Goal: Information Seeking & Learning: Learn about a topic

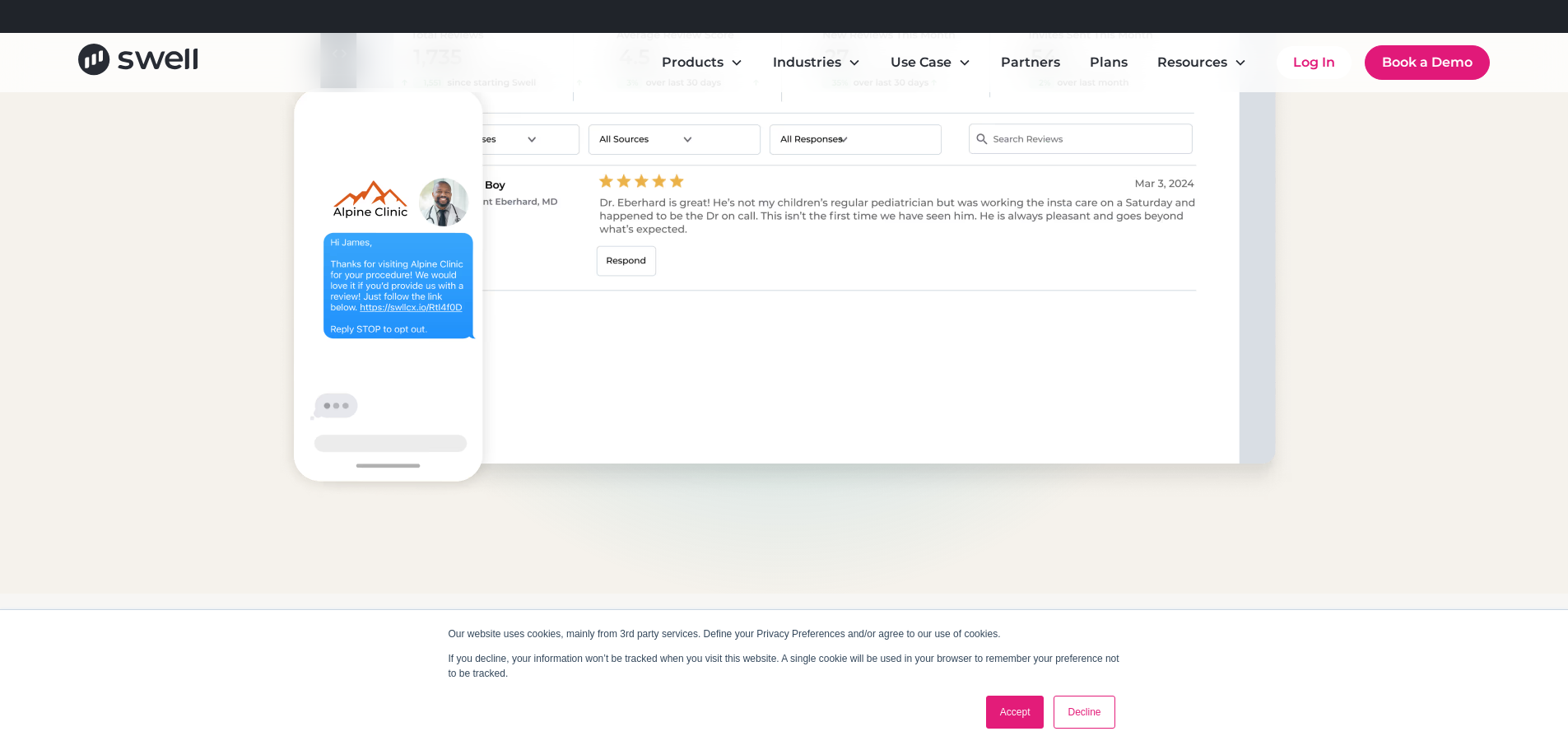
scroll to position [1811, 0]
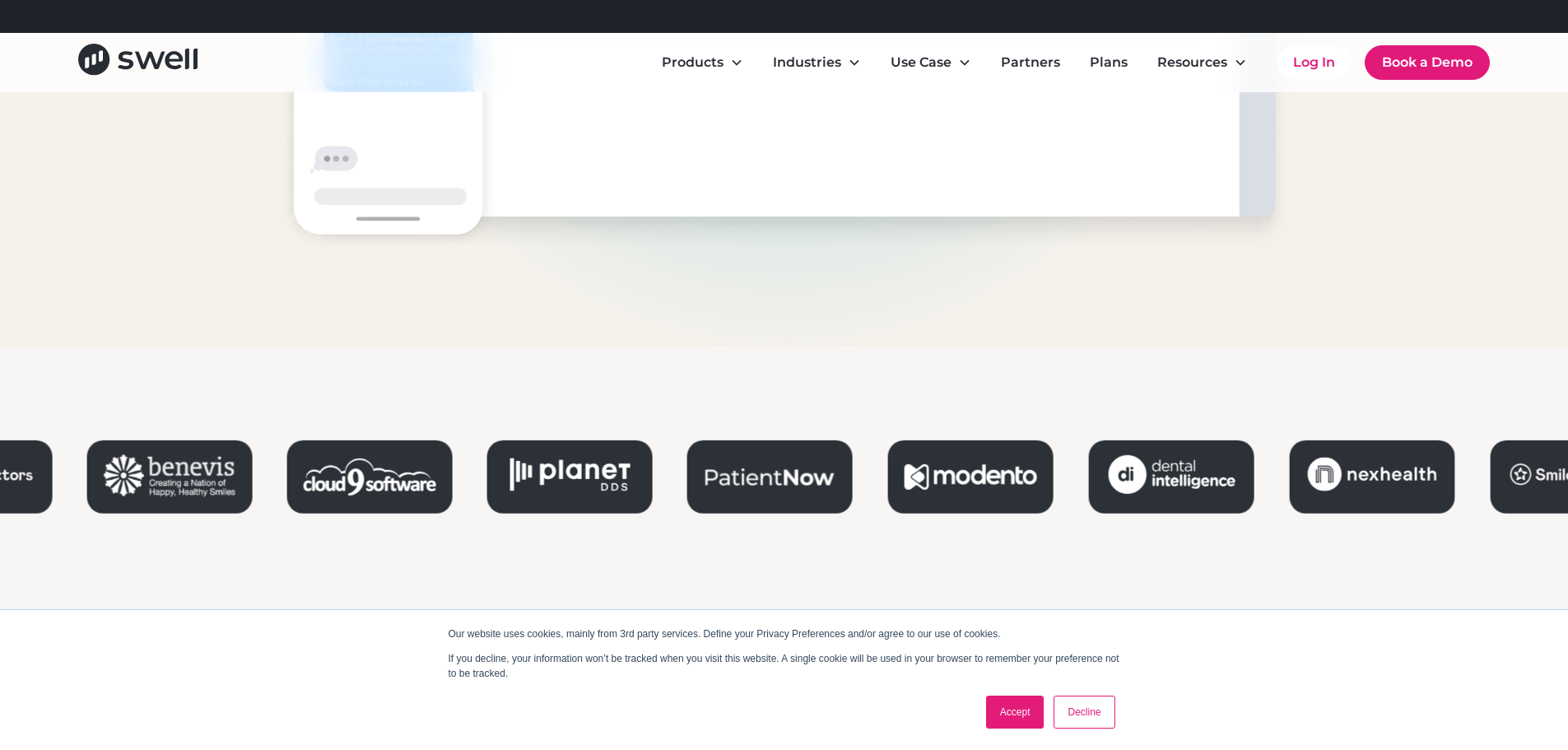
click at [998, 709] on link "Accept" at bounding box center [1015, 711] width 58 height 33
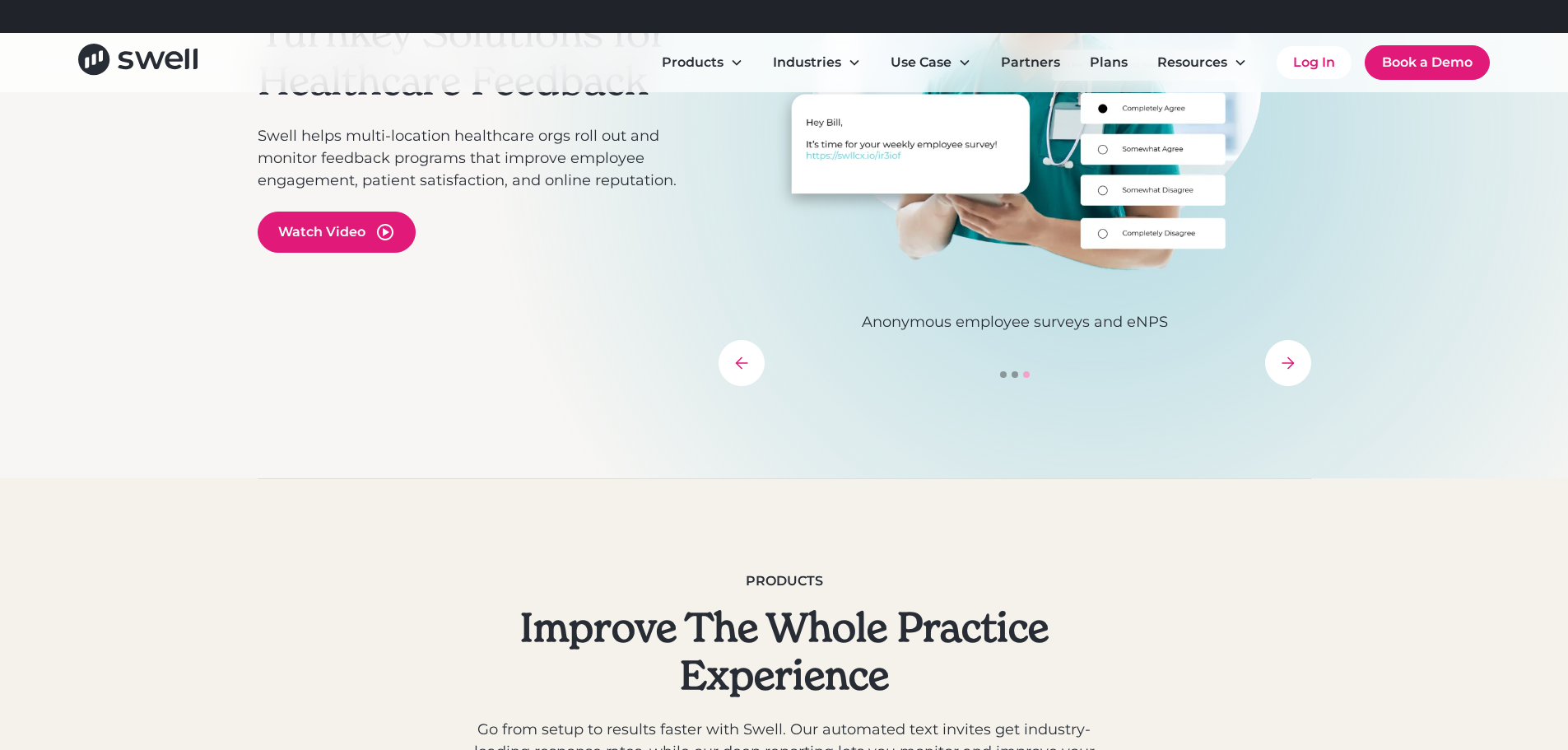
scroll to position [0, 0]
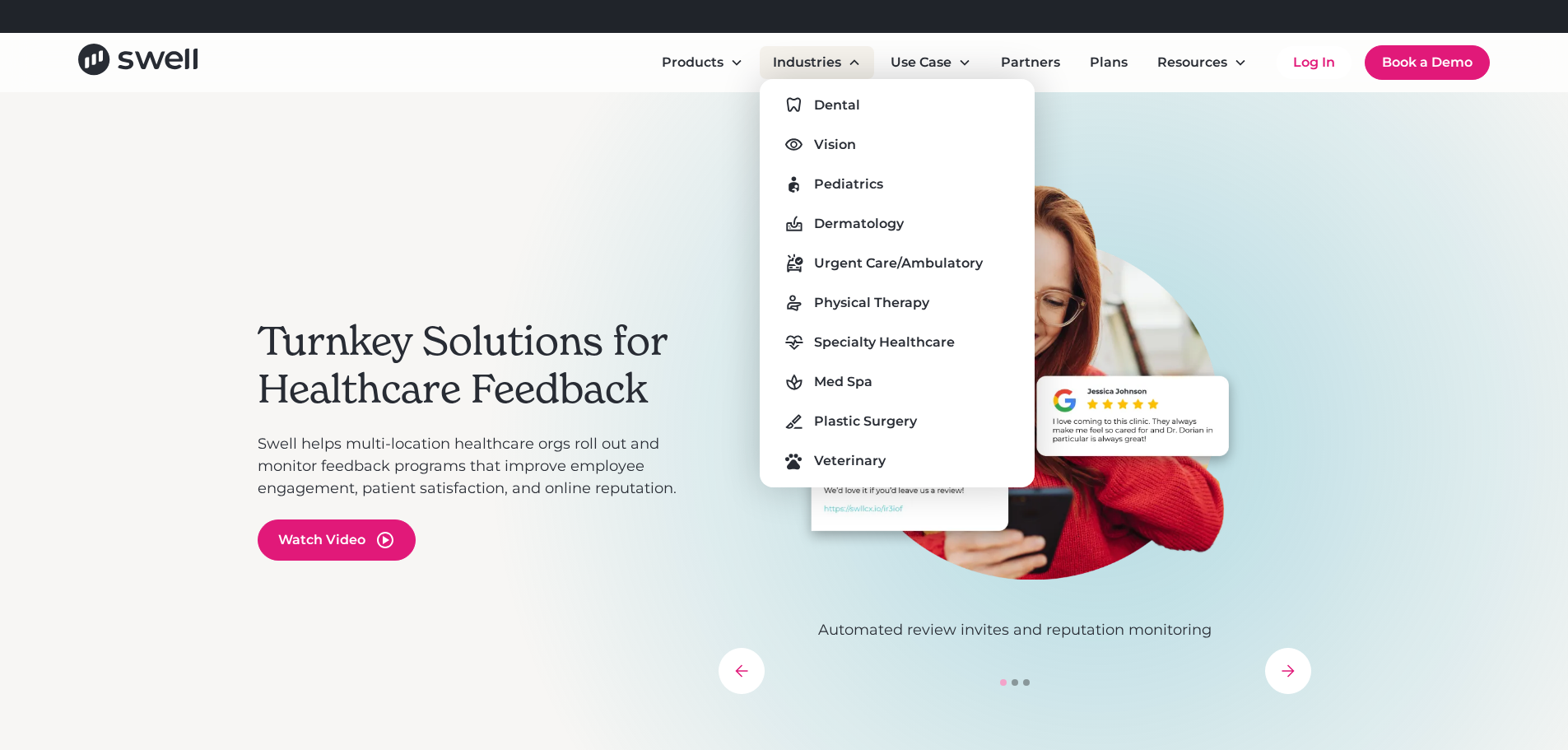
click at [831, 65] on div "Industries" at bounding box center [807, 63] width 69 height 19
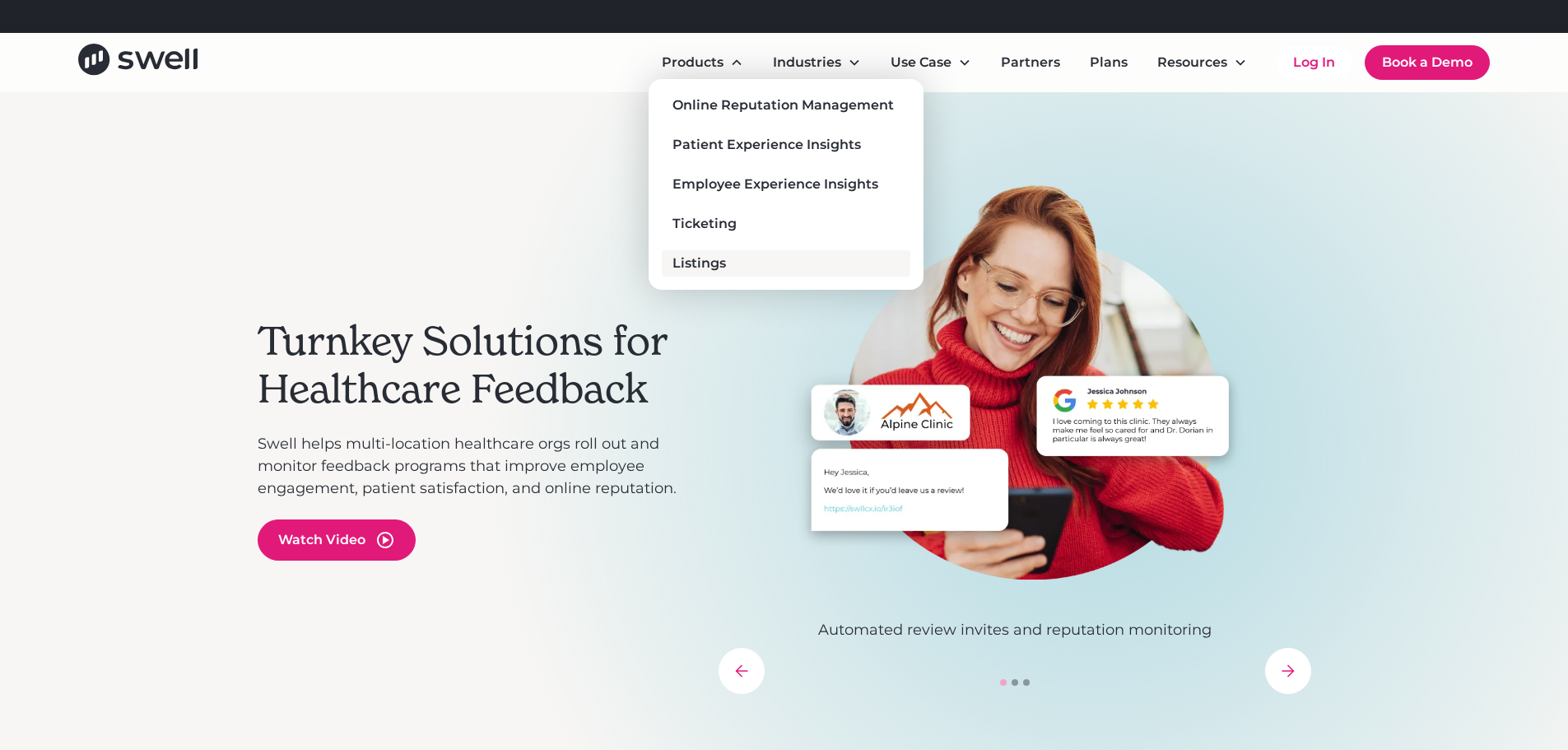
click at [706, 261] on div "Listings" at bounding box center [699, 264] width 54 height 19
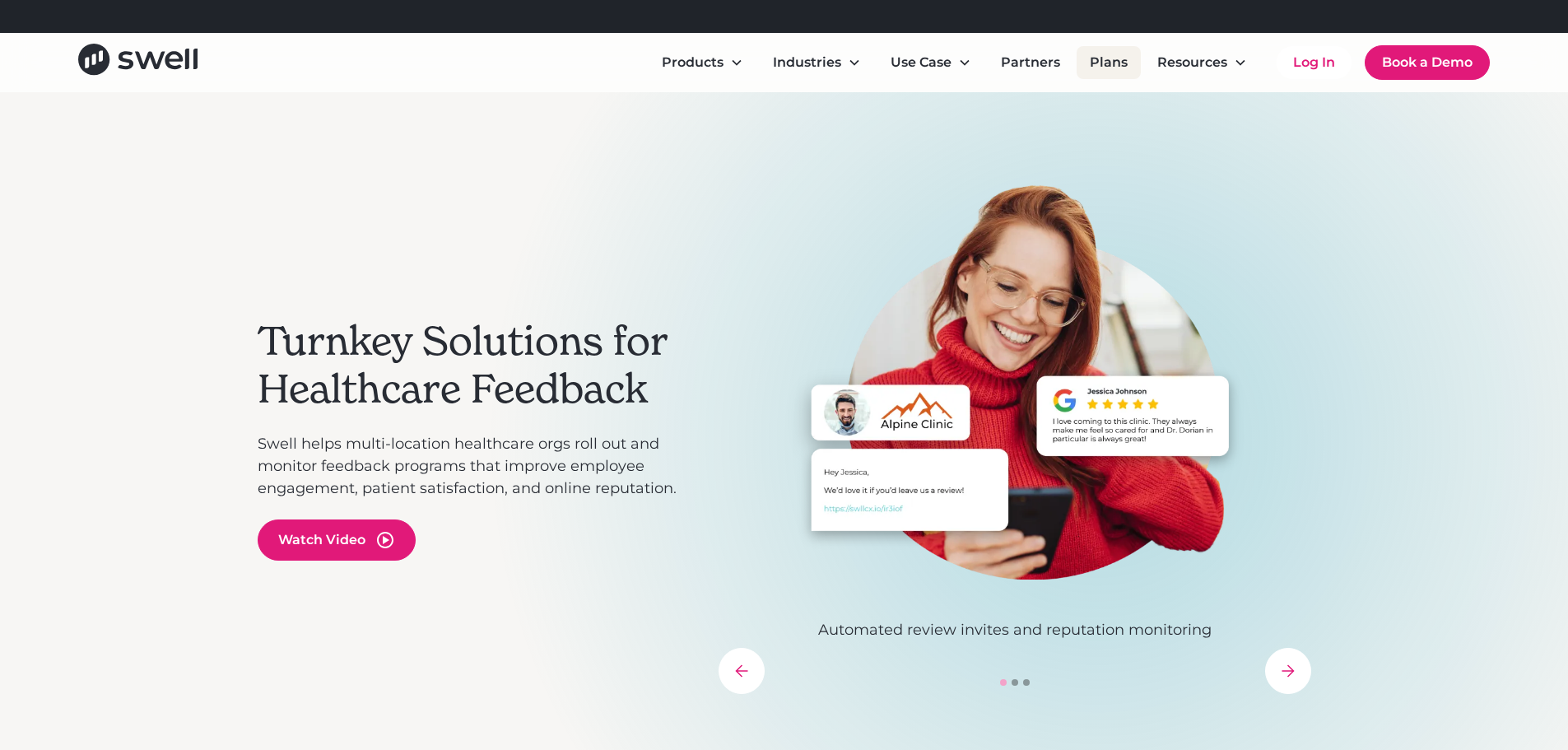
click at [1094, 78] on link "Plans" at bounding box center [1108, 62] width 64 height 33
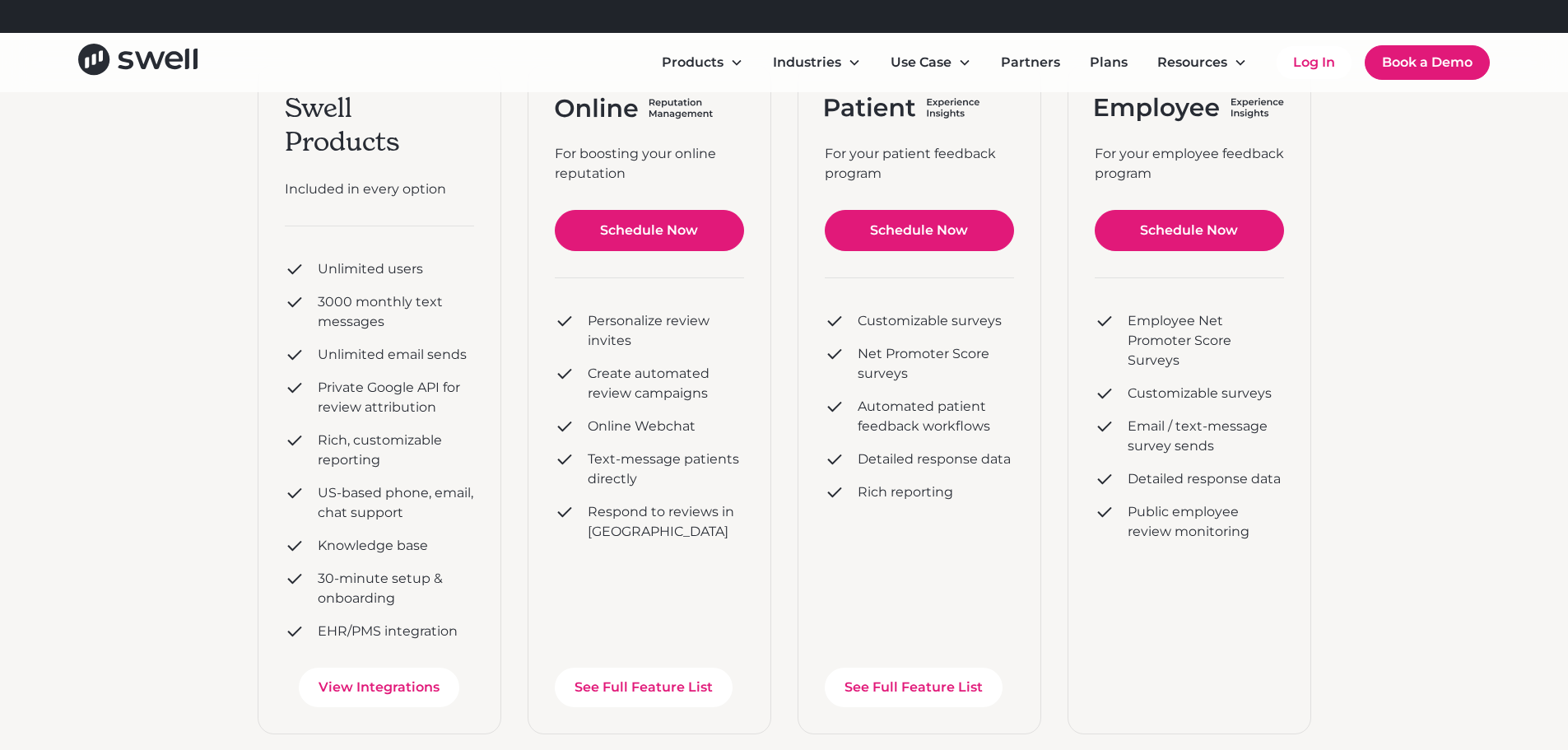
scroll to position [165, 0]
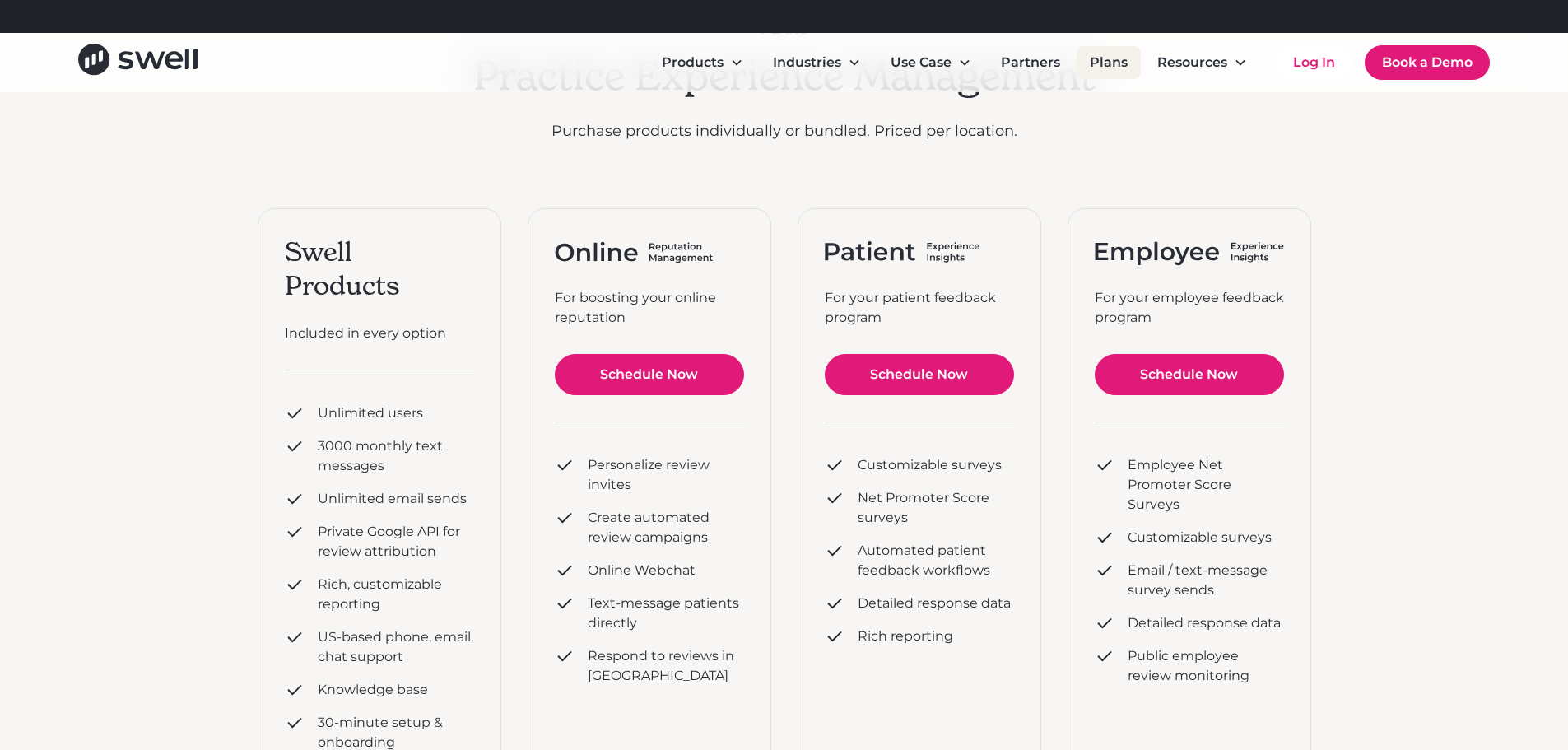
click at [1106, 74] on link "Plans" at bounding box center [1108, 62] width 64 height 33
click at [635, 358] on link "Schedule Now" at bounding box center [649, 375] width 189 height 41
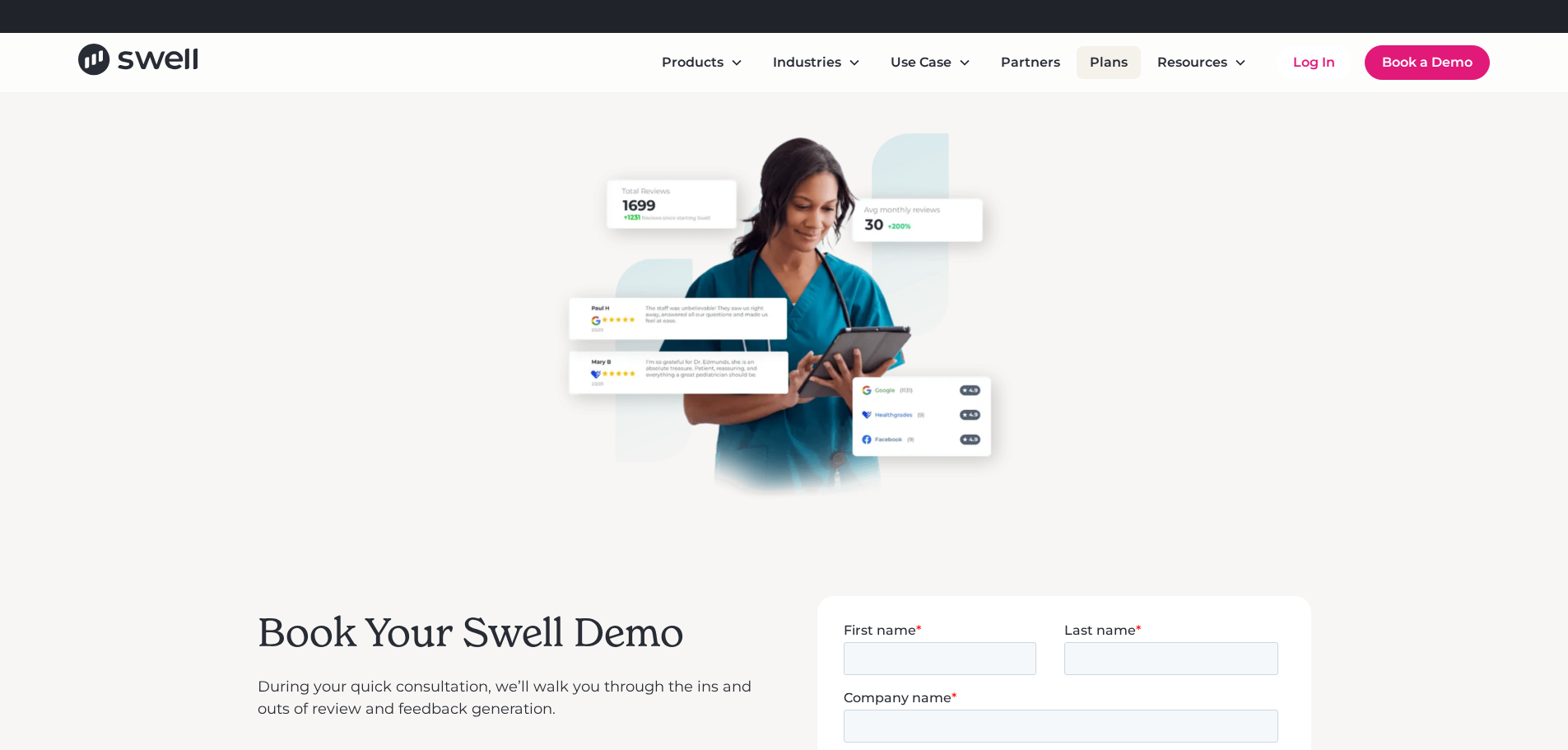
click at [1095, 68] on link "Plans" at bounding box center [1108, 62] width 64 height 33
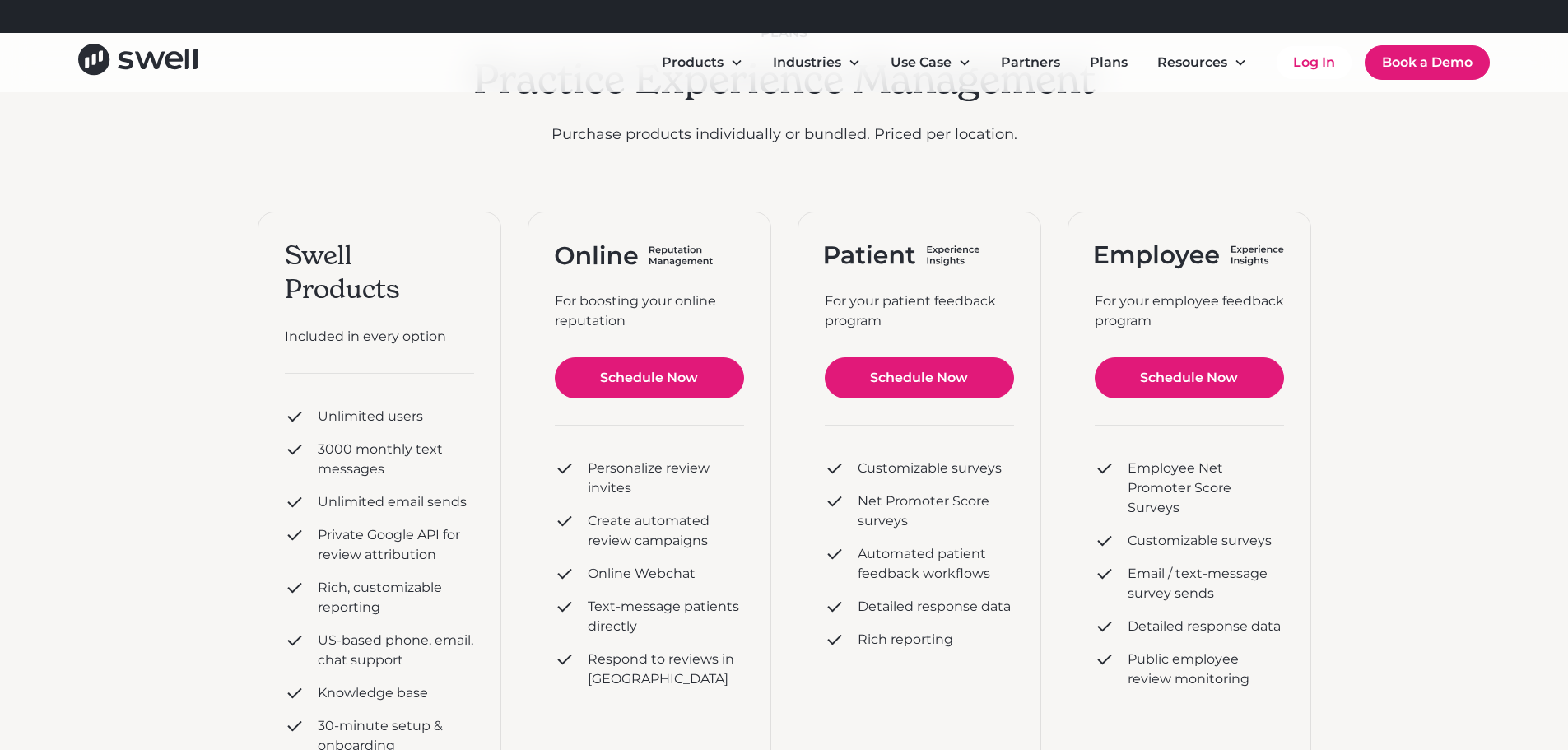
scroll to position [82, 0]
